Goal: Information Seeking & Learning: Learn about a topic

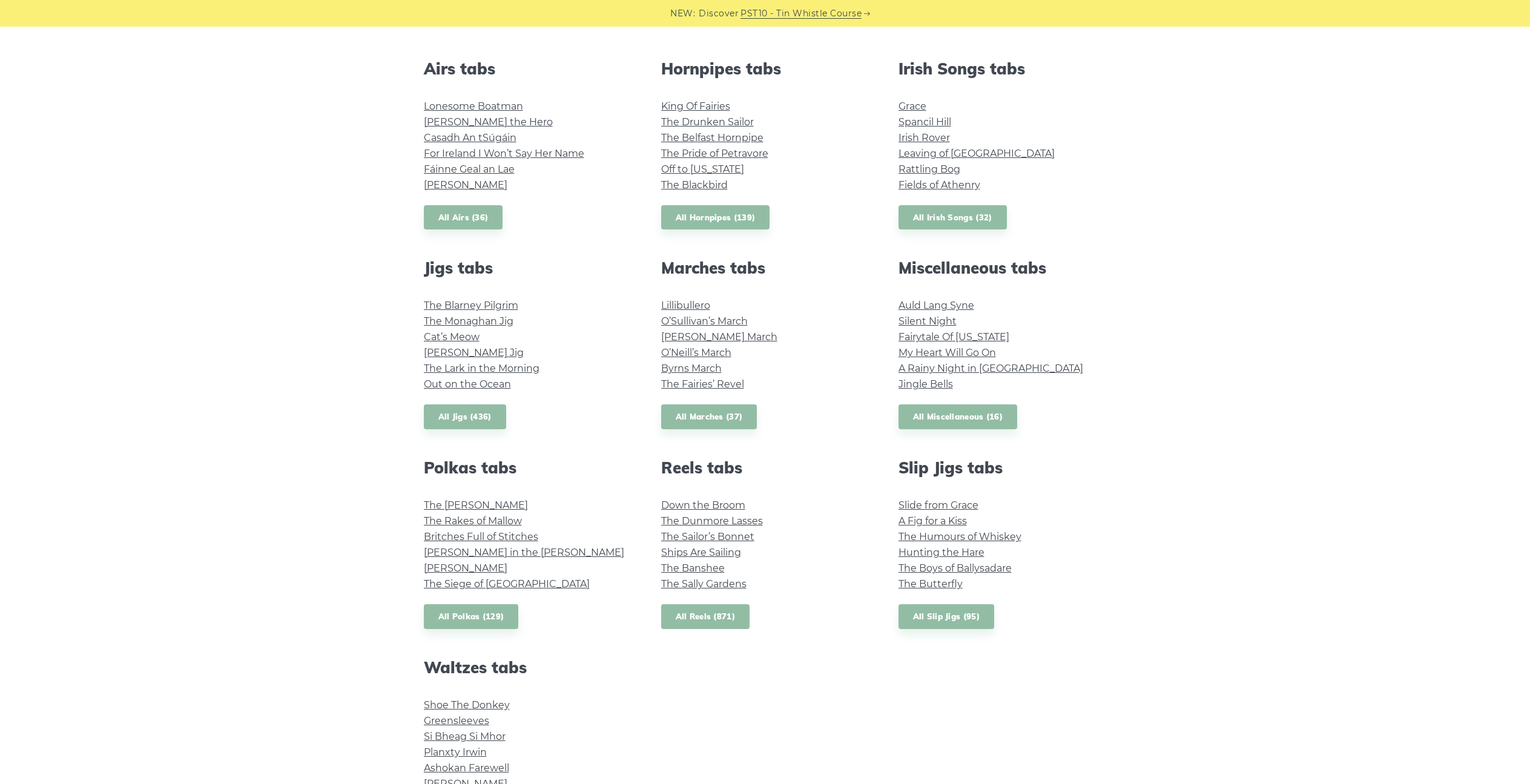
scroll to position [424, 0]
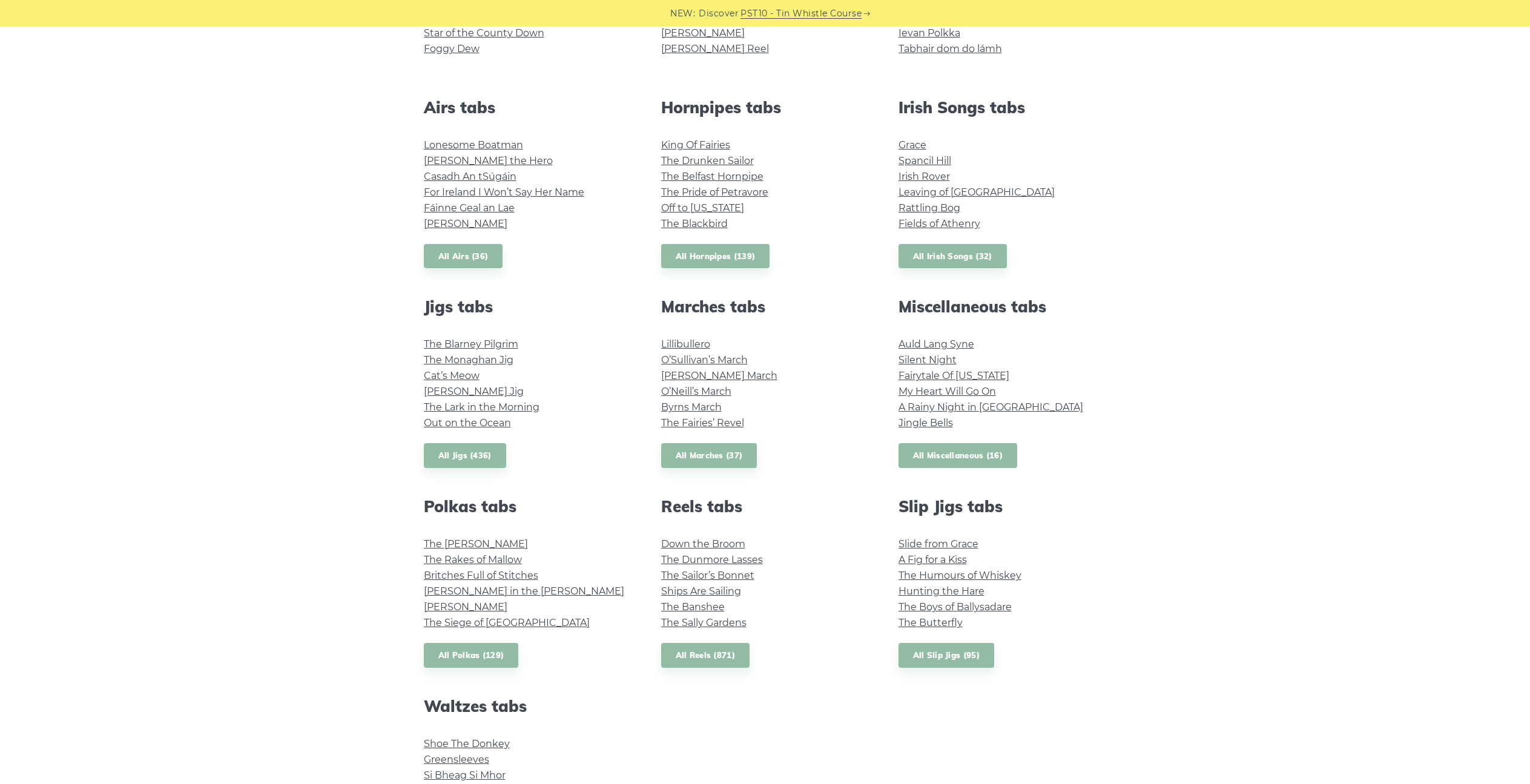
click at [958, 448] on link "All Miscellaneous (16)" at bounding box center [958, 455] width 119 height 25
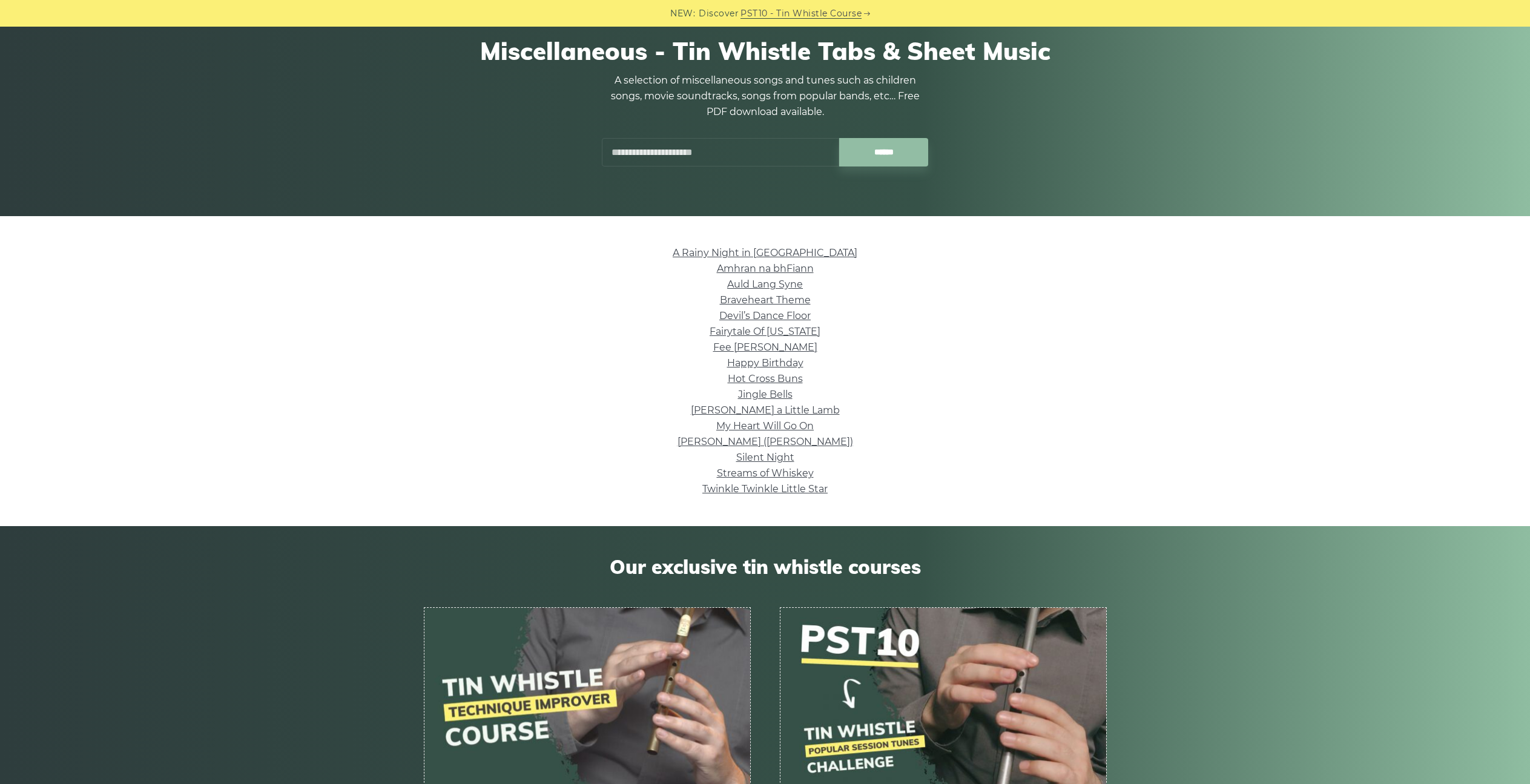
scroll to position [60, 0]
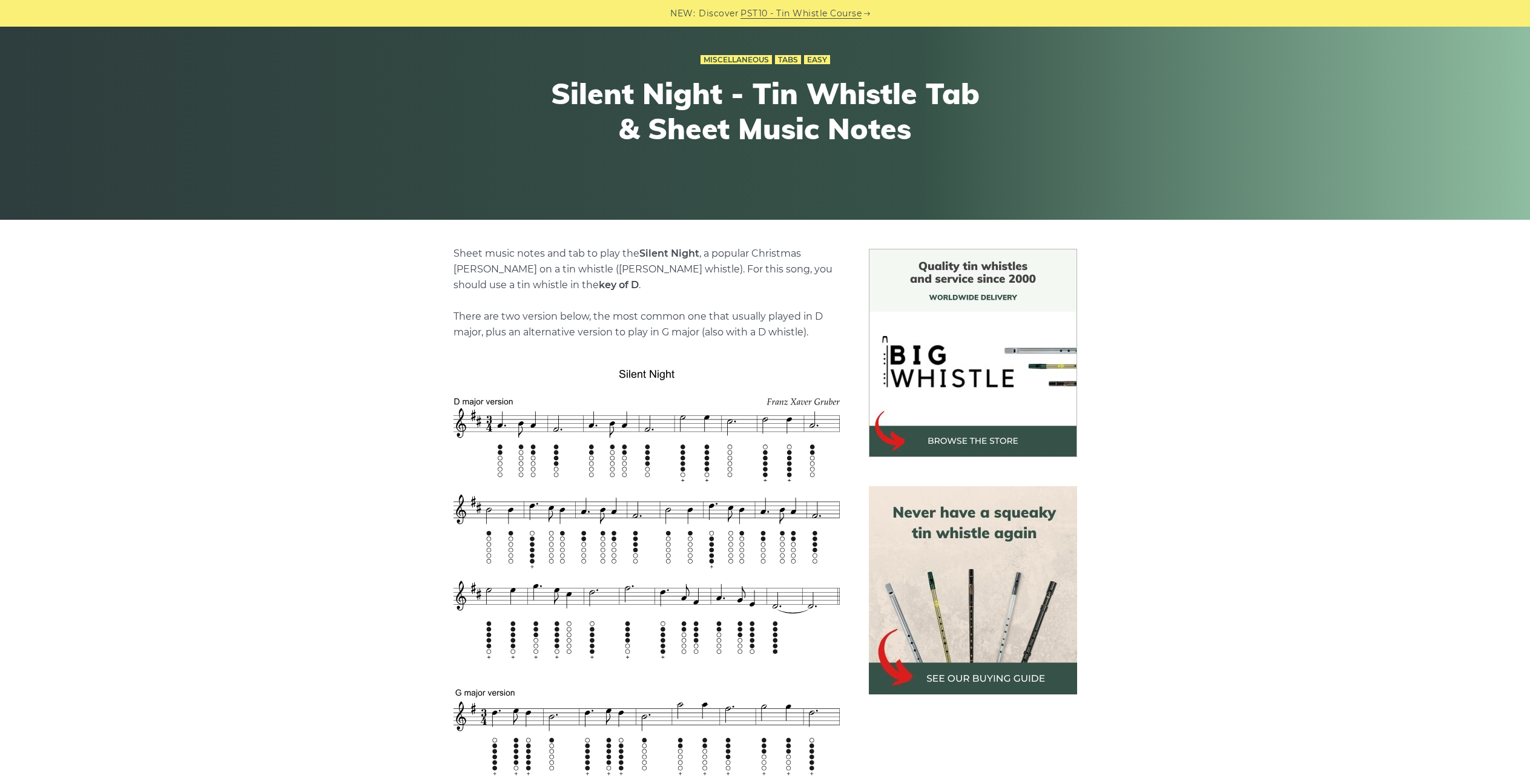
scroll to position [121, 0]
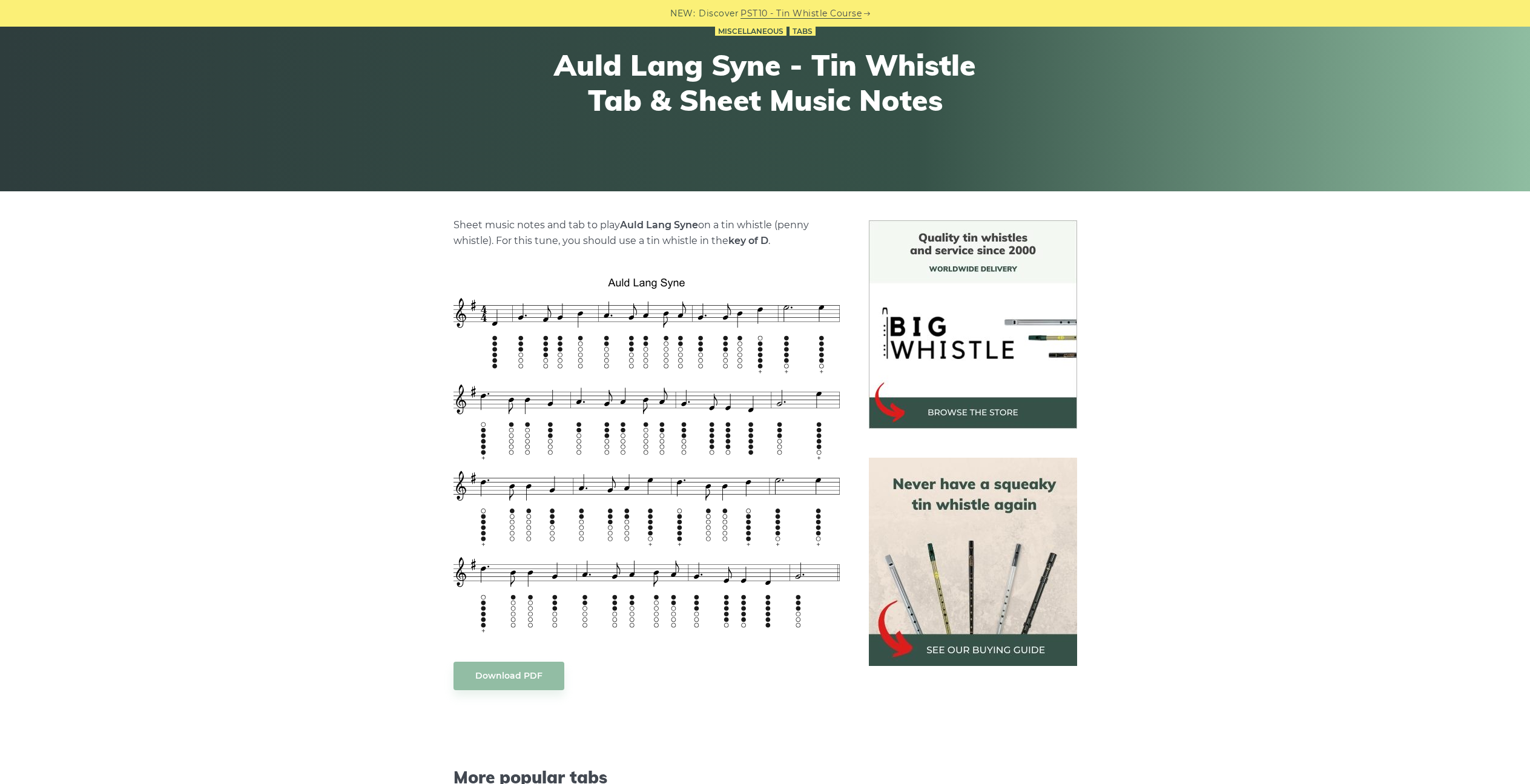
scroll to position [121, 0]
